Goal: Complete application form

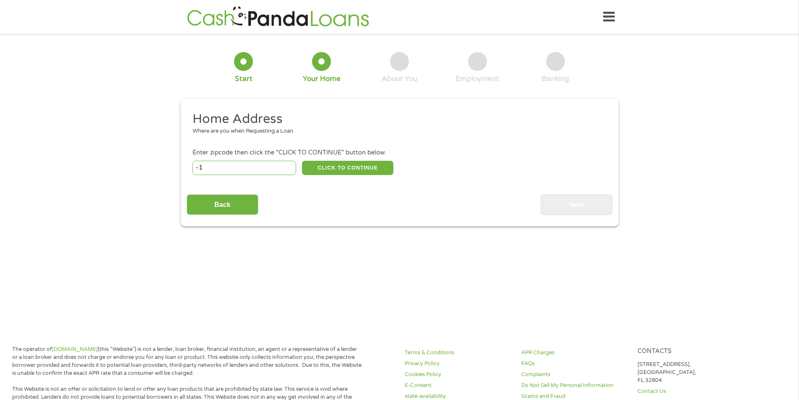
click at [289, 168] on input "-1" at bounding box center [244, 168] width 104 height 14
type input "-1"
type input "16002"
select select "[US_STATE]"
click at [326, 169] on button "CLICK TO CONTINUE" at bounding box center [347, 168] width 91 height 14
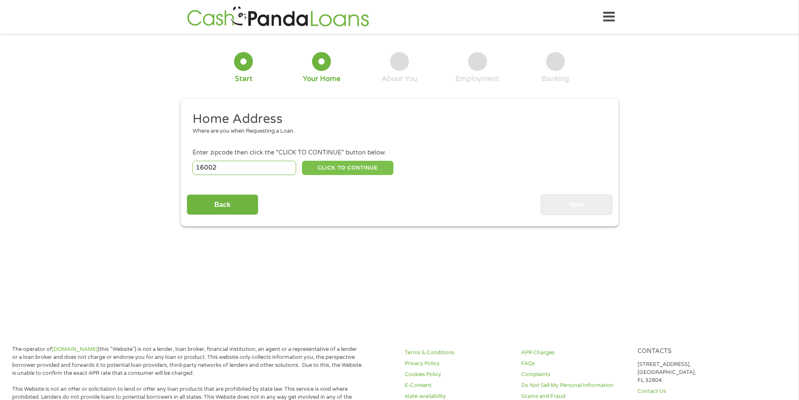
type input "16002"
type input "[PERSON_NAME]"
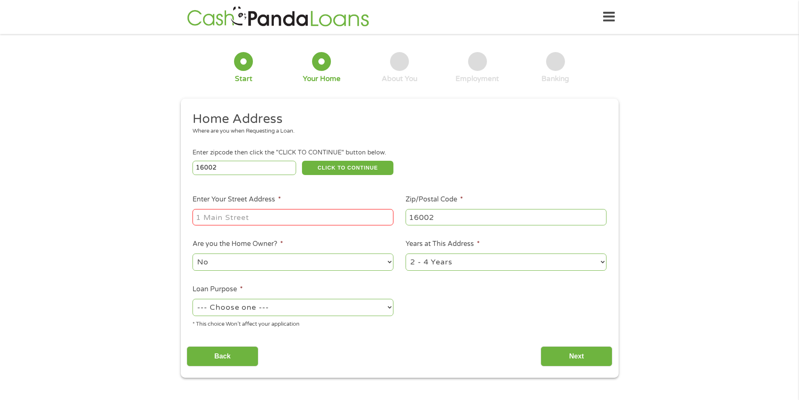
click at [340, 223] on input "Enter Your Street Address *" at bounding box center [292, 217] width 201 height 16
type input "[STREET_ADDRESS][PERSON_NAME]"
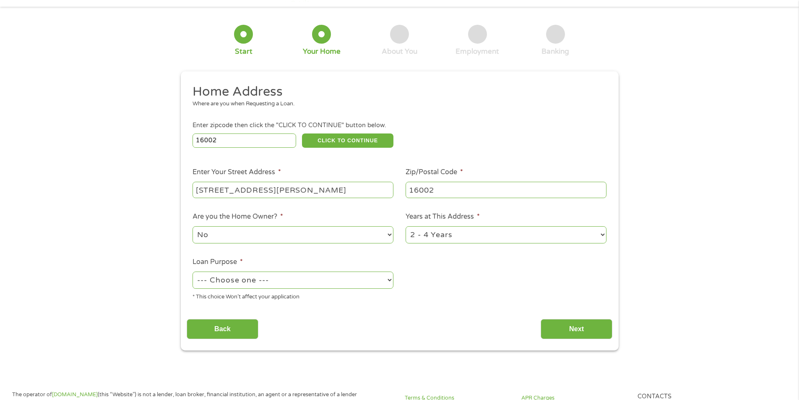
scroll to position [42, 0]
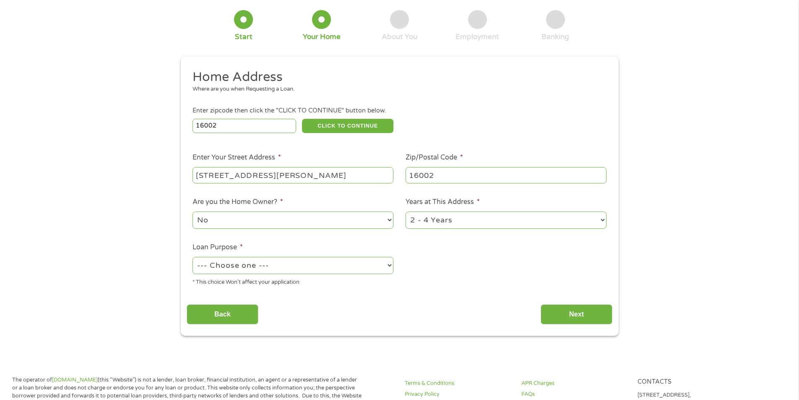
click at [380, 268] on select "--- Choose one --- Pay Bills Debt Consolidation Home Improvement Major Purchase…" at bounding box center [292, 265] width 201 height 17
select select "paybills"
click at [192, 257] on select "--- Choose one --- Pay Bills Debt Consolidation Home Improvement Major Purchase…" at bounding box center [292, 265] width 201 height 17
click at [455, 224] on select "1 Year or less 1 - 2 Years 2 - 4 Years Over 4 Years" at bounding box center [505, 219] width 201 height 17
select select "24months"
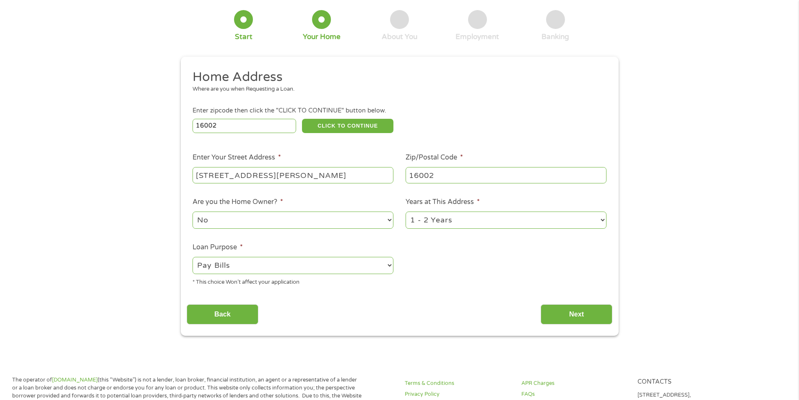
click at [405, 211] on select "1 Year or less 1 - 2 Years 2 - 4 Years Over 4 Years" at bounding box center [505, 219] width 201 height 17
click at [562, 311] on input "Next" at bounding box center [576, 314] width 72 height 21
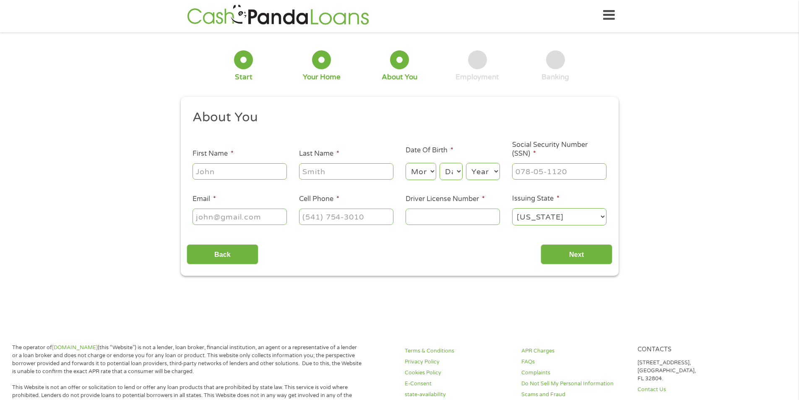
scroll to position [0, 0]
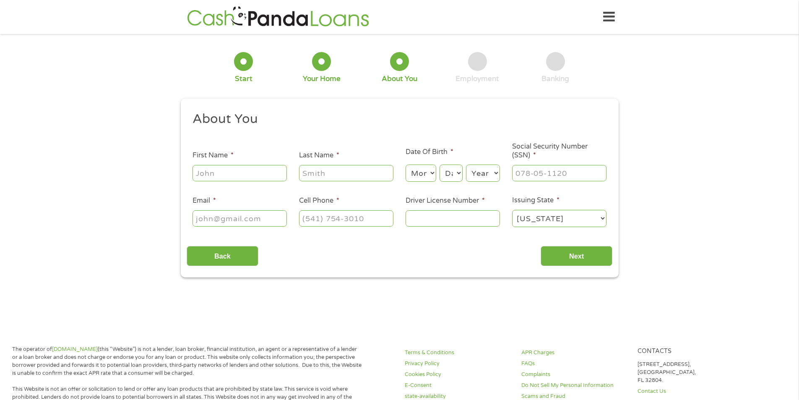
click at [250, 171] on input "First Name *" at bounding box center [239, 173] width 94 height 16
type input "mark"
type input "[PERSON_NAME]"
type input "[EMAIL_ADDRESS][DOMAIN_NAME]"
type input "[PHONE_NUMBER]"
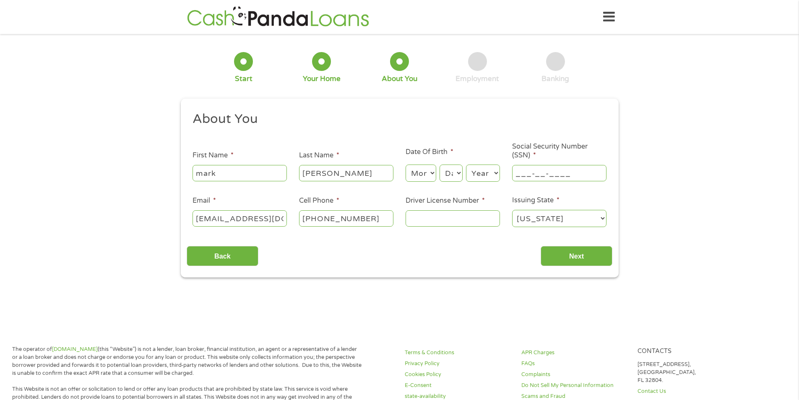
click at [540, 173] on input "___-__-____" at bounding box center [559, 173] width 94 height 16
type input "172-68-3723"
click at [486, 223] on input "Driver License Number *" at bounding box center [452, 218] width 94 height 16
type input "26624811"
click at [568, 261] on input "Next" at bounding box center [576, 256] width 72 height 21
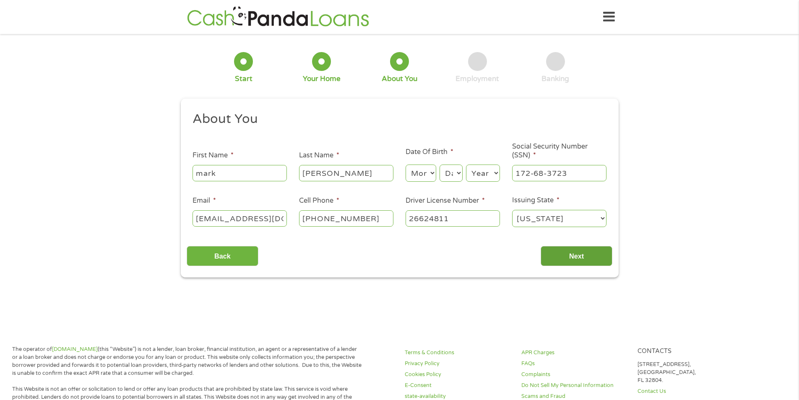
scroll to position [3, 3]
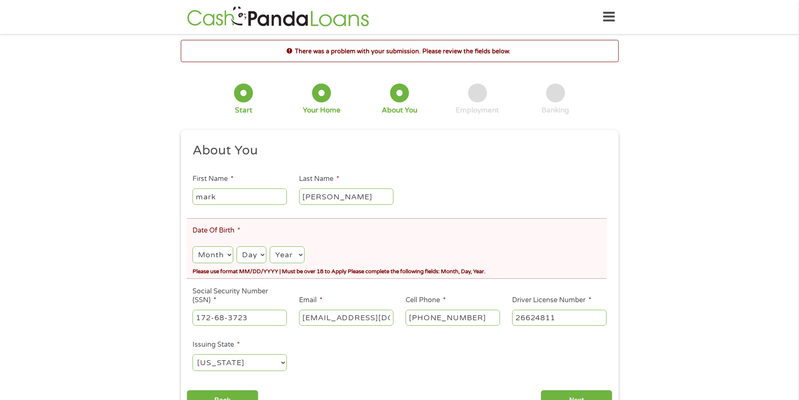
click at [216, 255] on select "Month 1 2 3 4 5 6 7 8 9 10 11 12" at bounding box center [212, 254] width 40 height 17
select select "3"
click at [192, 246] on select "Month 1 2 3 4 5 6 7 8 9 10 11 12" at bounding box center [212, 254] width 40 height 17
click at [256, 261] on select "Day 1 2 3 4 5 6 7 8 9 10 11 12 13 14 15 16 17 18 19 20 21 22 23 24 25 26 27 28 …" at bounding box center [251, 254] width 30 height 17
select select "19"
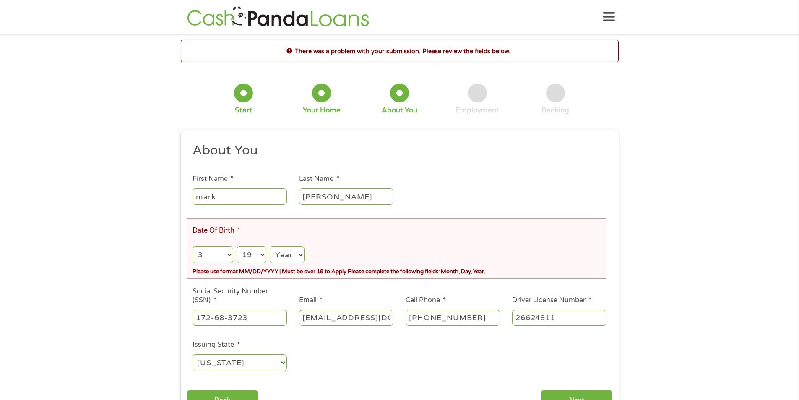
click at [236, 246] on select "Day 1 2 3 4 5 6 7 8 9 10 11 12 13 14 15 16 17 18 19 20 21 22 23 24 25 26 27 28 …" at bounding box center [251, 254] width 30 height 17
click at [284, 252] on select "Year [DATE] 2006 2005 2004 2003 2002 2001 2000 1999 1998 1997 1996 1995 1994 19…" at bounding box center [287, 254] width 34 height 17
select select "1982"
click at [270, 246] on select "Year [DATE] 2006 2005 2004 2003 2002 2001 2000 1999 1998 1997 1996 1995 1994 19…" at bounding box center [287, 254] width 34 height 17
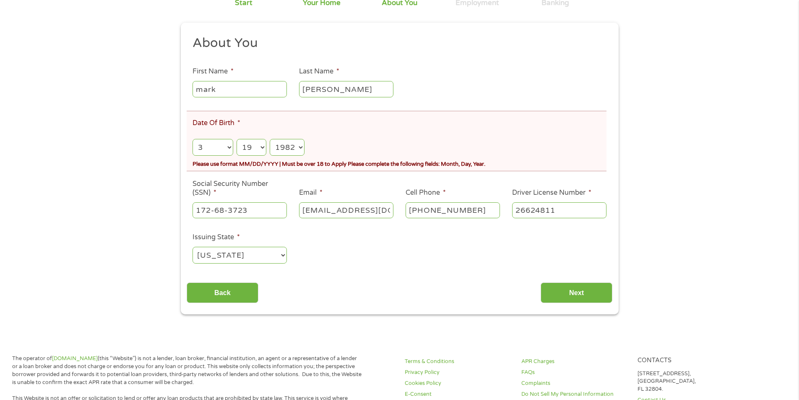
scroll to position [168, 0]
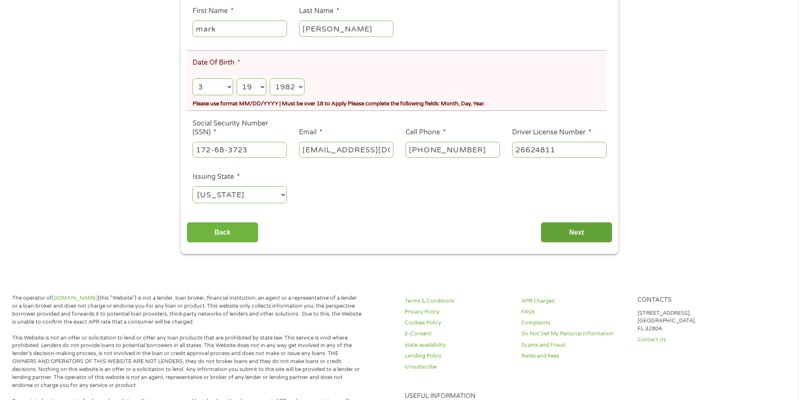
click at [571, 231] on input "Next" at bounding box center [576, 232] width 72 height 21
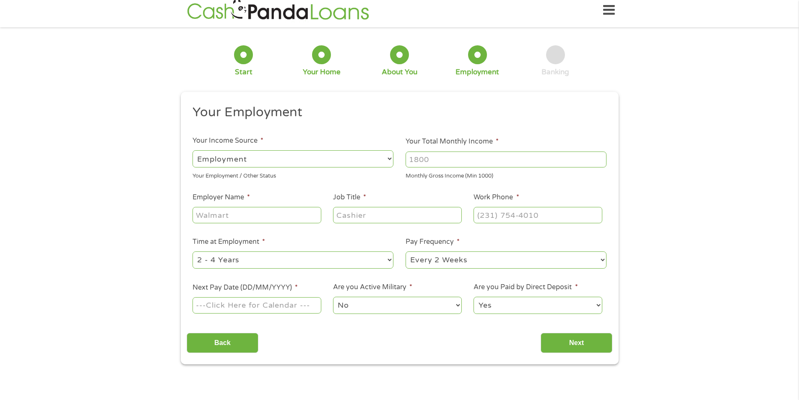
scroll to position [0, 0]
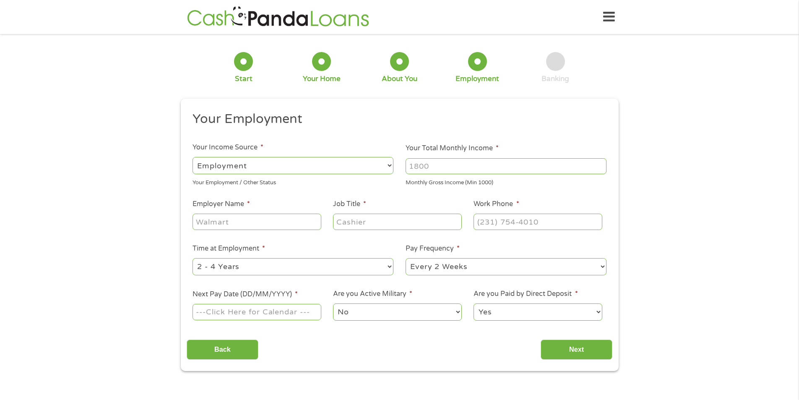
click at [241, 169] on select "--- Choose one --- Employment [DEMOGRAPHIC_DATA] Benefits" at bounding box center [292, 165] width 201 height 17
select select "selfEmployed"
click at [192, 157] on select "--- Choose one --- Employment [DEMOGRAPHIC_DATA] Benefits" at bounding box center [292, 165] width 201 height 17
click at [464, 169] on input "Your Total Monthly Income *" at bounding box center [505, 166] width 201 height 16
type input "3500"
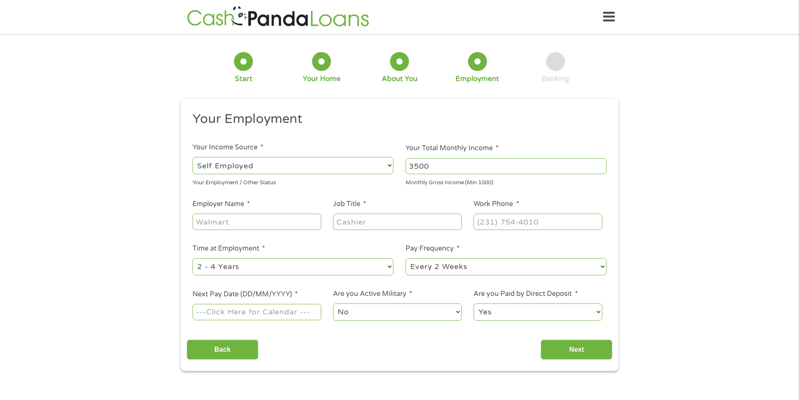
click at [286, 221] on input "Employer Name *" at bounding box center [256, 221] width 128 height 16
type input "[PERSON_NAME] constuction"
click at [344, 219] on input "Job Title *" at bounding box center [397, 221] width 128 height 16
type input "owner"
click at [600, 266] on select "--- Choose one --- Every 2 Weeks Every Week Monthly Semi-Monthly" at bounding box center [505, 266] width 201 height 17
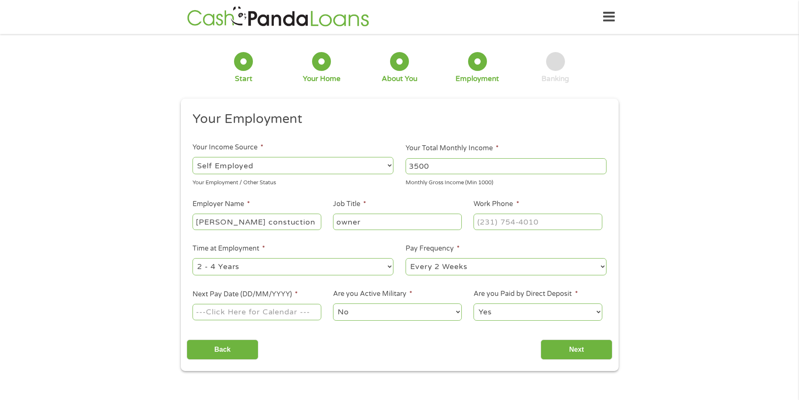
select select "weekly"
click at [405, 258] on select "--- Choose one --- Every 2 Weeks Every Week Monthly Semi-Monthly" at bounding box center [505, 266] width 201 height 17
click at [305, 273] on select "--- Choose one --- 1 Year or less 1 - 2 Years 2 - 4 Years Over 4 Years" at bounding box center [292, 266] width 201 height 17
select select "24months"
click at [192, 258] on select "--- Choose one --- 1 Year or less 1 - 2 Years 2 - 4 Years Over 4 Years" at bounding box center [292, 266] width 201 height 17
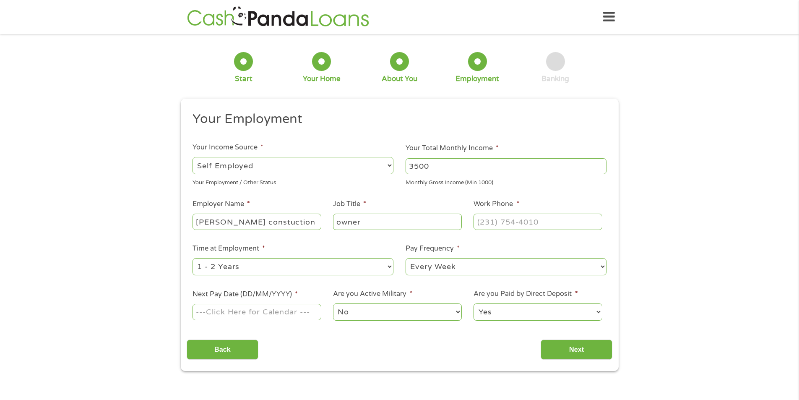
click at [291, 312] on input "Next Pay Date (DD/MM/YYYY) *" at bounding box center [256, 312] width 128 height 16
type input "[DATE]"
click at [470, 267] on select "--- Choose one --- Every 2 Weeks Every Week Monthly Semi-Monthly" at bounding box center [505, 266] width 201 height 17
select select "biweekly"
click at [405, 258] on select "--- Choose one --- Every 2 Weeks Every Week Monthly Semi-Monthly" at bounding box center [505, 266] width 201 height 17
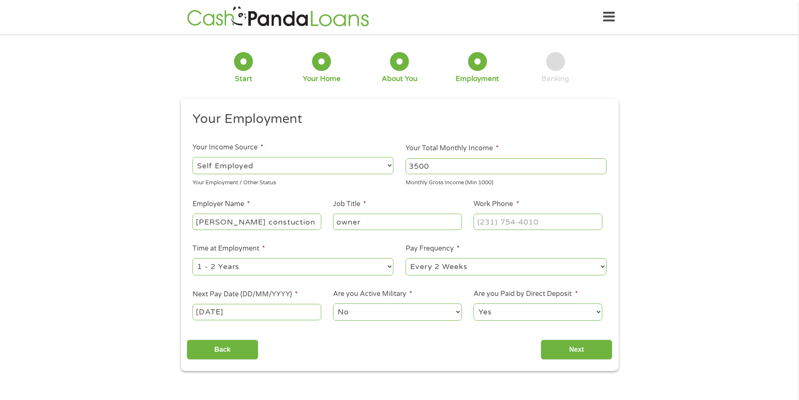
click at [430, 316] on select "No Yes" at bounding box center [397, 311] width 128 height 17
click at [428, 315] on select "No Yes" at bounding box center [397, 311] width 128 height 17
click at [561, 317] on select "Yes No" at bounding box center [537, 311] width 128 height 17
select select "0"
click at [473, 303] on select "Yes No" at bounding box center [537, 311] width 128 height 17
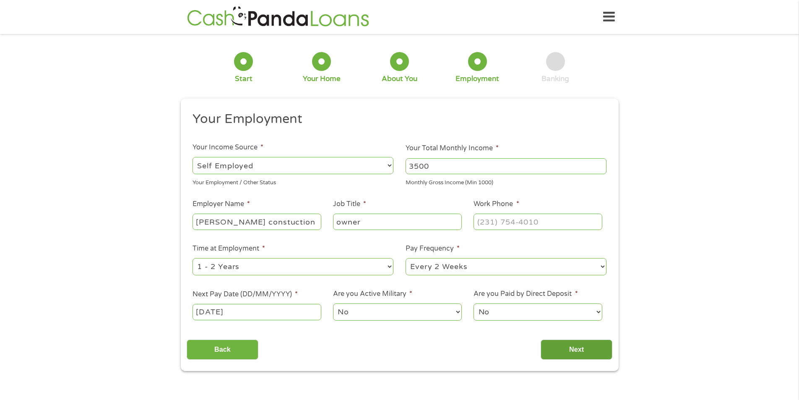
click at [570, 344] on input "Next" at bounding box center [576, 349] width 72 height 21
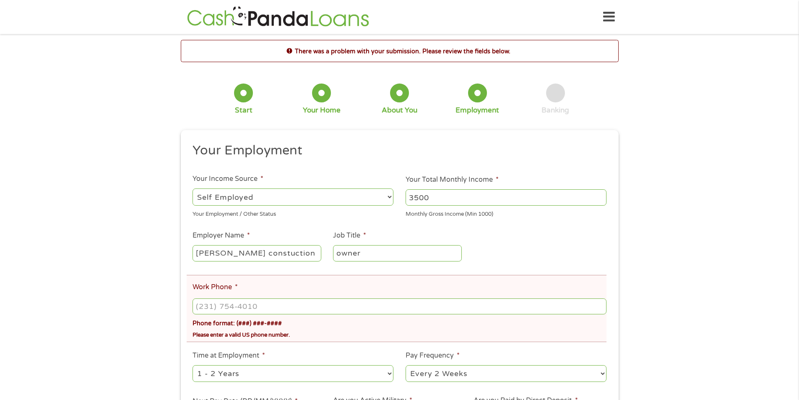
scroll to position [3, 3]
click at [224, 311] on input "(___) ___-____" at bounding box center [398, 306] width 413 height 16
type input "[PHONE_NUMBER]"
click at [369, 333] on div "Please enter a valid US phone number." at bounding box center [398, 332] width 413 height 11
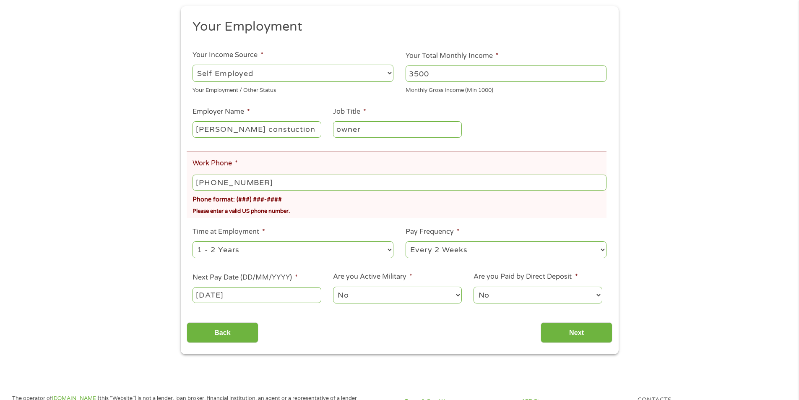
scroll to position [126, 0]
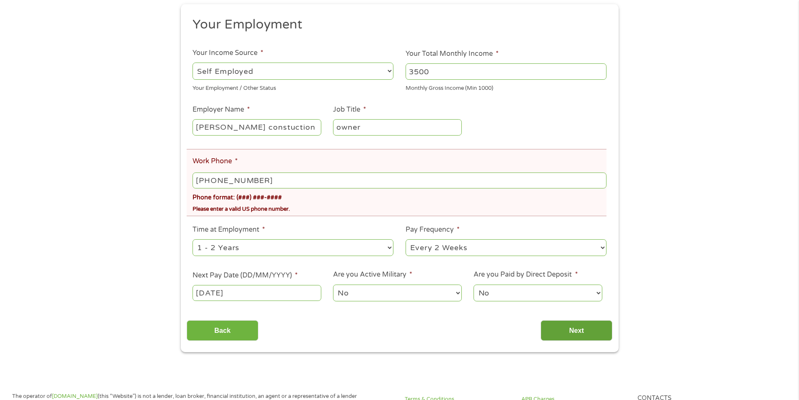
click at [569, 327] on input "Next" at bounding box center [576, 330] width 72 height 21
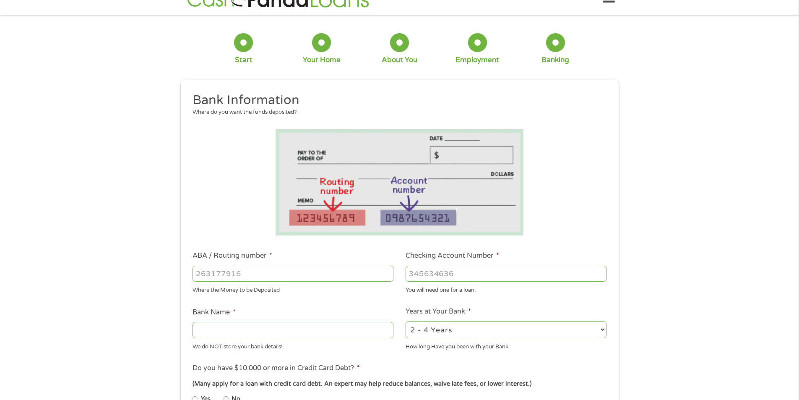
scroll to position [0, 0]
